Goal: Task Accomplishment & Management: Use online tool/utility

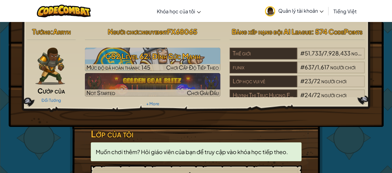
click at [203, 67] on span "Chơi Cấp Độ Tiếp Theo" at bounding box center [192, 67] width 53 height 7
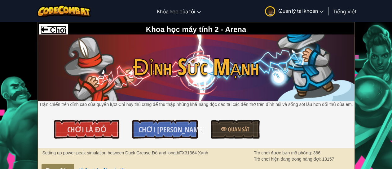
click at [61, 29] on span "Chơi" at bounding box center [57, 30] width 19 height 8
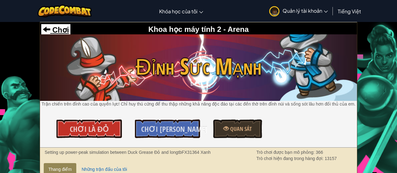
select select "vi"
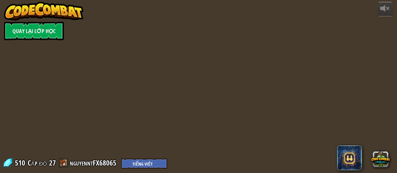
select select "vi"
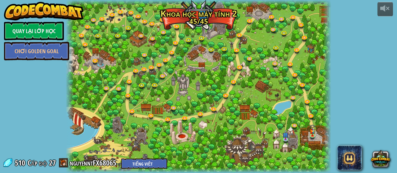
select select "vi"
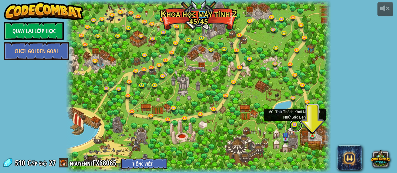
click at [295, 124] on link at bounding box center [296, 126] width 12 height 12
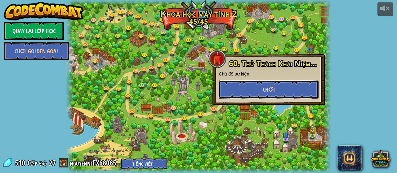
click at [290, 96] on button "Chơi" at bounding box center [269, 89] width 100 height 19
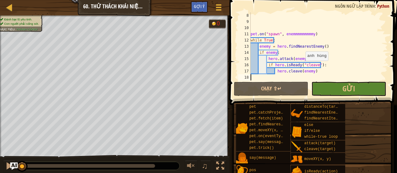
scroll to position [50, 0]
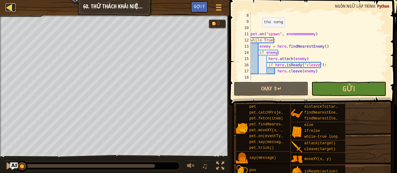
click at [6, 8] on div at bounding box center [10, 7] width 8 height 8
select select "vi"
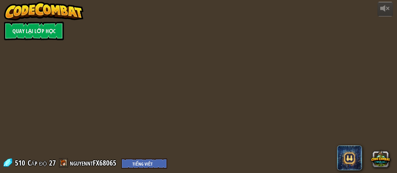
select select "vi"
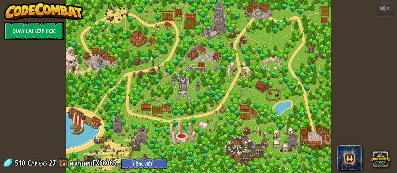
select select "vi"
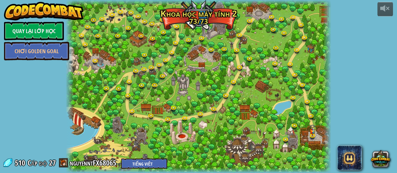
select select "vi"
